Goal: Task Accomplishment & Management: Use online tool/utility

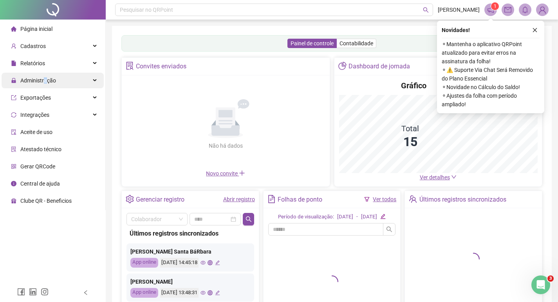
click at [45, 81] on span "Administração" at bounding box center [38, 80] width 36 height 6
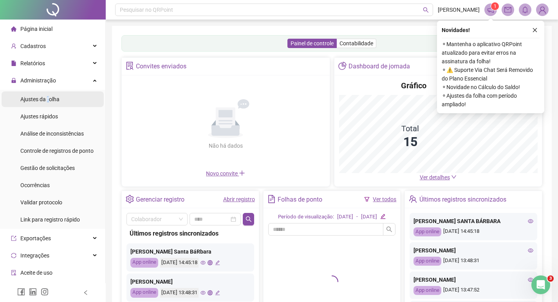
click at [48, 98] on span "Ajustes da folha" at bounding box center [39, 99] width 39 height 6
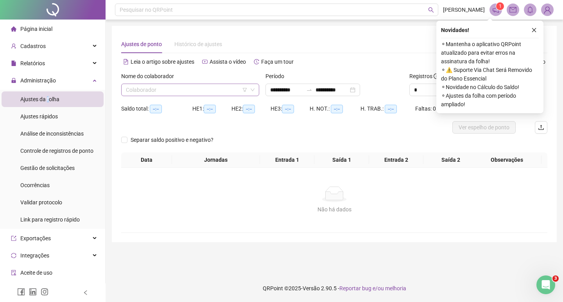
click at [148, 94] on input "search" at bounding box center [187, 90] width 122 height 12
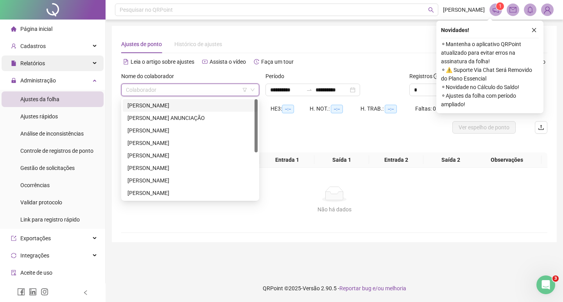
click at [41, 60] on span "Relatórios" at bounding box center [32, 63] width 25 height 6
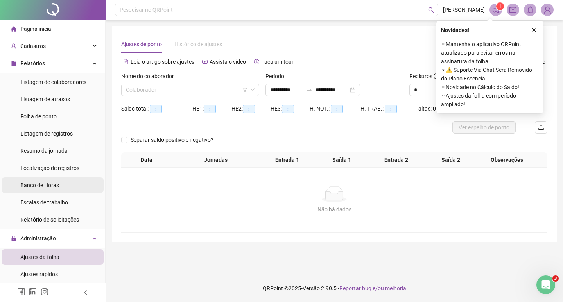
click at [54, 185] on span "Banco de Horas" at bounding box center [39, 185] width 39 height 6
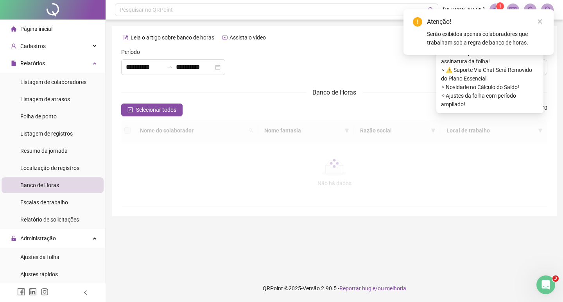
type input "**********"
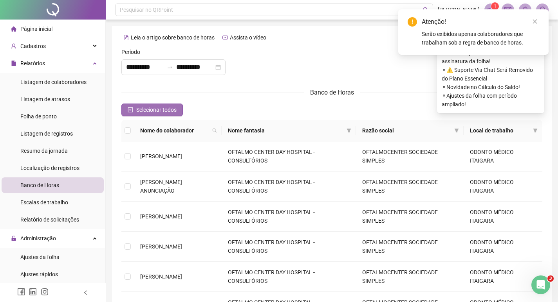
click at [128, 110] on icon "check-square" at bounding box center [130, 110] width 5 height 5
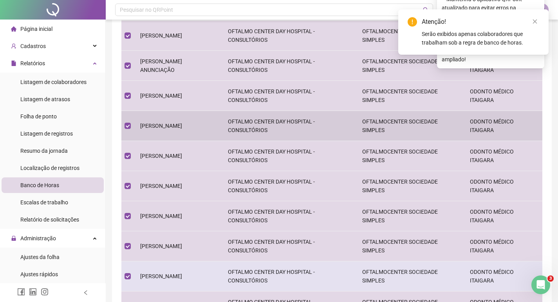
scroll to position [196, 0]
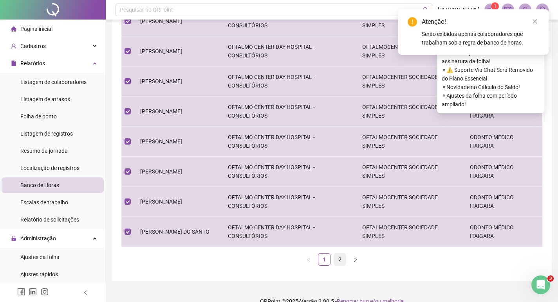
click at [340, 258] on link "2" at bounding box center [340, 260] width 12 height 12
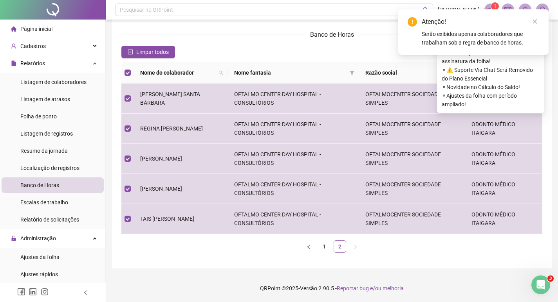
scroll to position [58, 0]
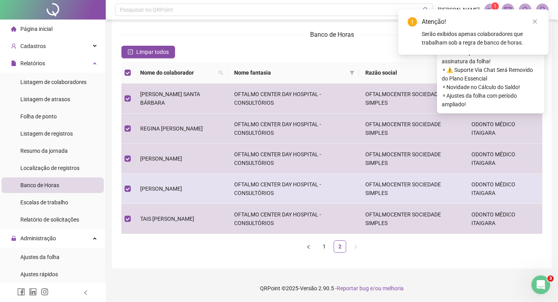
click at [155, 187] on span "[PERSON_NAME]" at bounding box center [161, 189] width 42 height 6
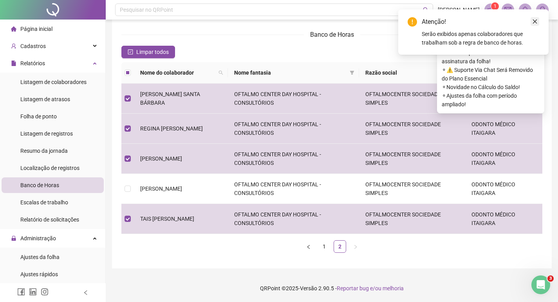
click at [534, 18] on link "Close" at bounding box center [534, 21] width 9 height 9
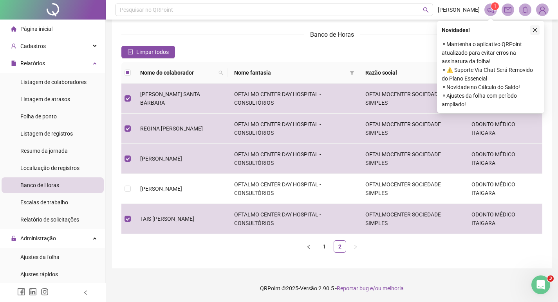
click at [538, 31] on button "button" at bounding box center [534, 29] width 9 height 9
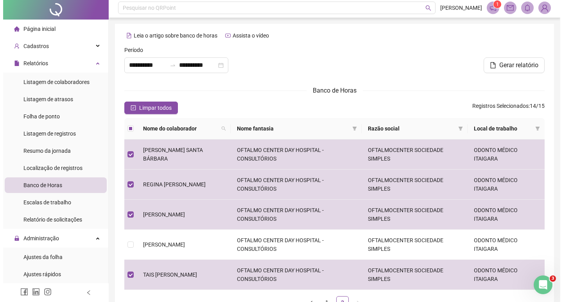
scroll to position [0, 0]
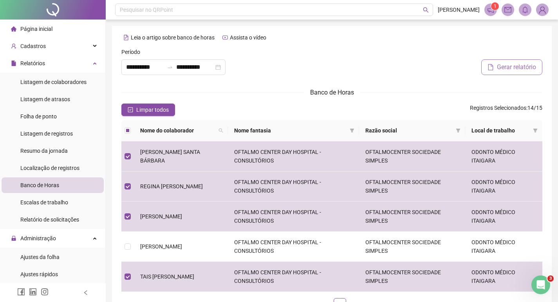
click at [512, 63] on span "Gerar relatório" at bounding box center [516, 67] width 39 height 9
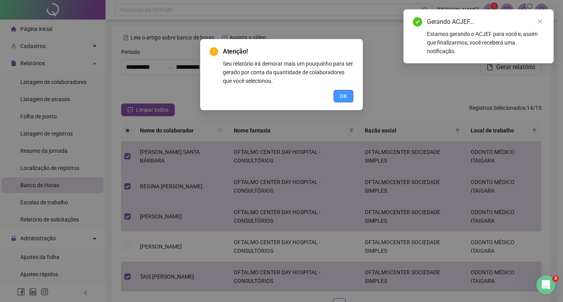
click at [342, 95] on span "OK" at bounding box center [343, 96] width 7 height 9
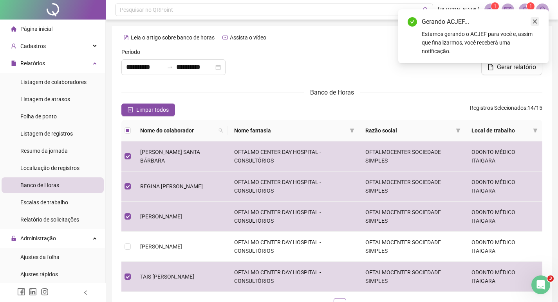
click at [535, 23] on icon "close" at bounding box center [534, 21] width 5 height 5
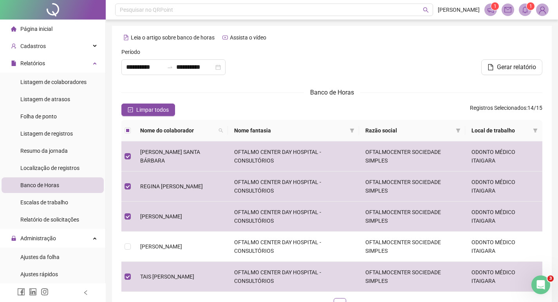
click at [526, 9] on icon "bell" at bounding box center [524, 9] width 7 height 7
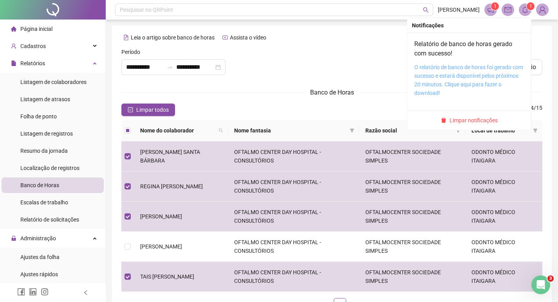
click at [444, 83] on link "O relatório de banco de horas foi gerado com sucesso e estará disponível pelos …" at bounding box center [468, 80] width 109 height 32
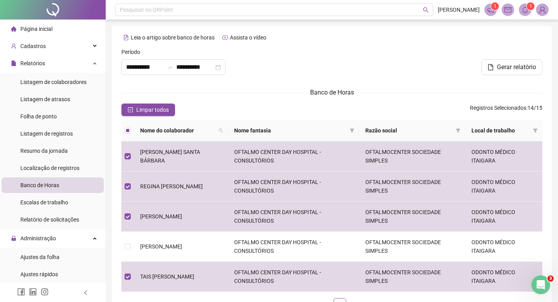
click at [540, 2] on header "Pesquisar no QRPoint [PERSON_NAME] 1 1" at bounding box center [332, 10] width 452 height 20
click at [537, 9] on img at bounding box center [542, 10] width 12 height 12
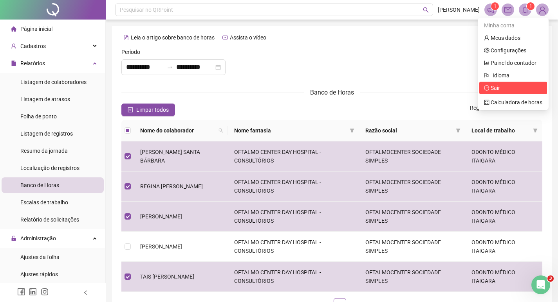
click at [493, 91] on span "Sair" at bounding box center [494, 88] width 9 height 6
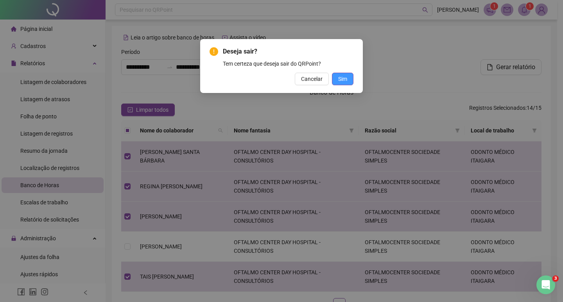
click at [340, 75] on button "Sim" at bounding box center [343, 79] width 22 height 13
